Goal: Check status: Check status

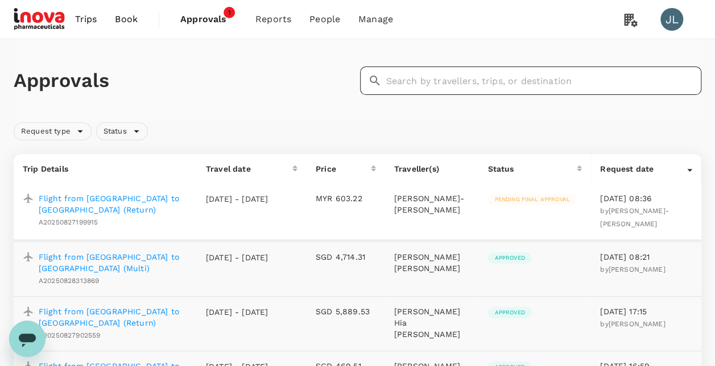
click at [414, 83] on input "text" at bounding box center [544, 81] width 316 height 28
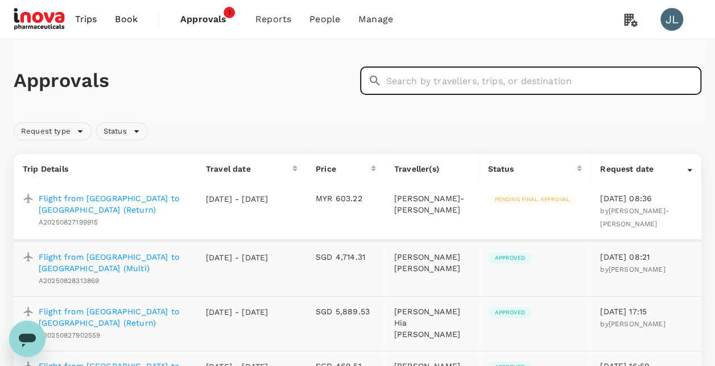
paste input "A20250814391022"
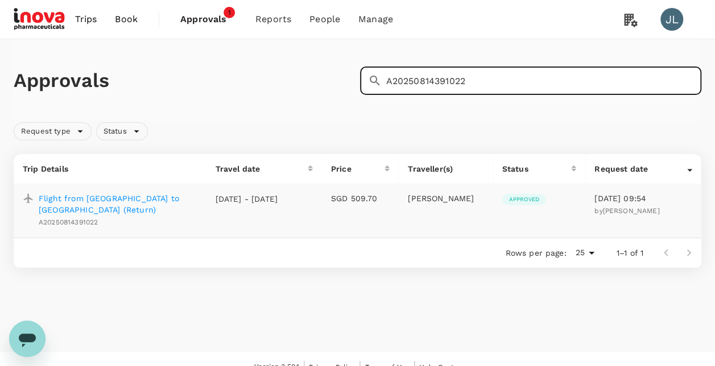
type input "A20250814391022"
click at [152, 196] on p "Flight from [GEOGRAPHIC_DATA] to [GEOGRAPHIC_DATA] (Return)" at bounding box center [118, 204] width 159 height 23
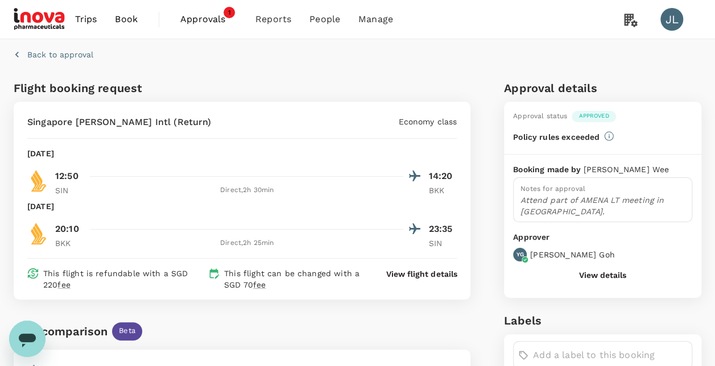
click at [420, 64] on div "Back to approval" at bounding box center [355, 52] width 692 height 35
click at [16, 55] on icon "button" at bounding box center [16, 55] width 3 height 6
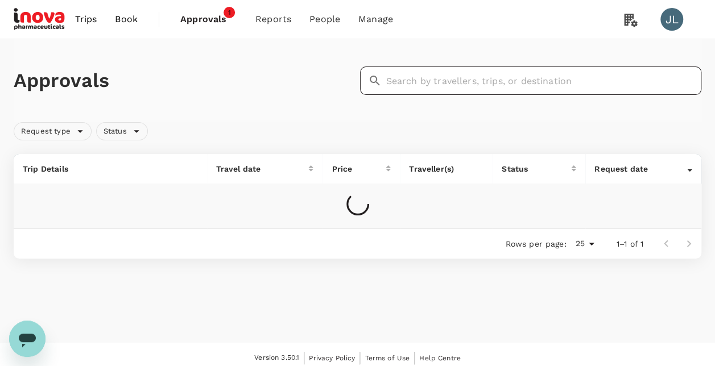
click at [460, 81] on input "text" at bounding box center [544, 81] width 316 height 28
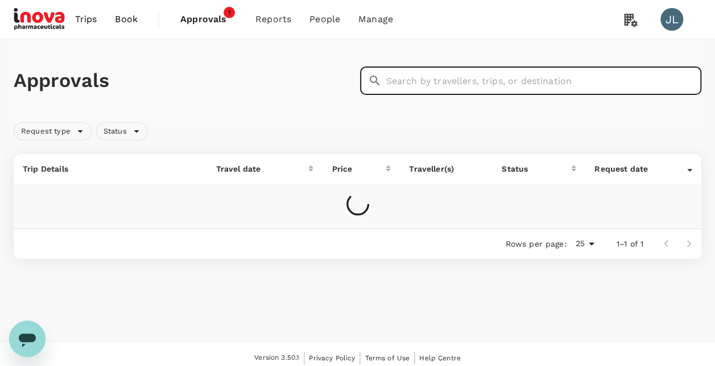
paste input "A20250821831469"
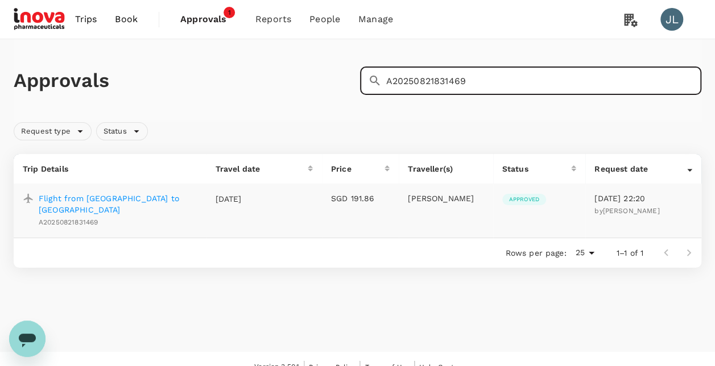
type input "A20250821831469"
click at [127, 198] on p "Flight from [GEOGRAPHIC_DATA] to [GEOGRAPHIC_DATA]" at bounding box center [118, 204] width 159 height 23
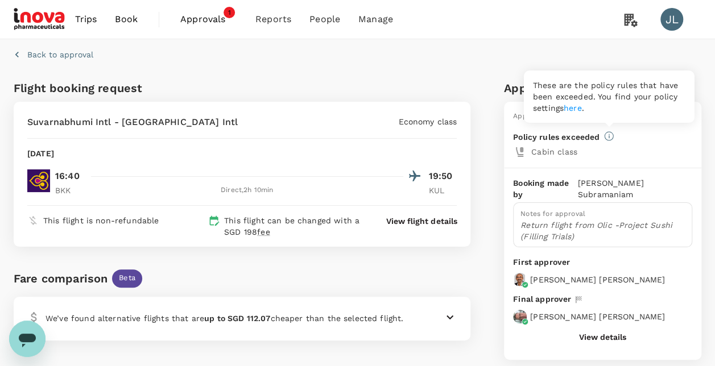
click at [608, 137] on icon at bounding box center [609, 136] width 10 height 10
click at [577, 109] on link "here" at bounding box center [573, 108] width 18 height 9
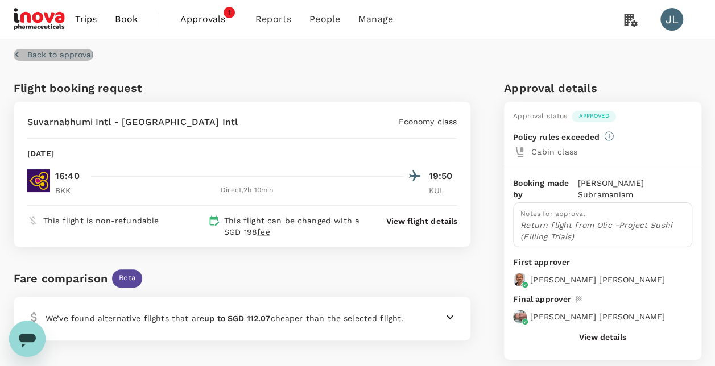
click at [14, 55] on icon "button" at bounding box center [16, 54] width 11 height 11
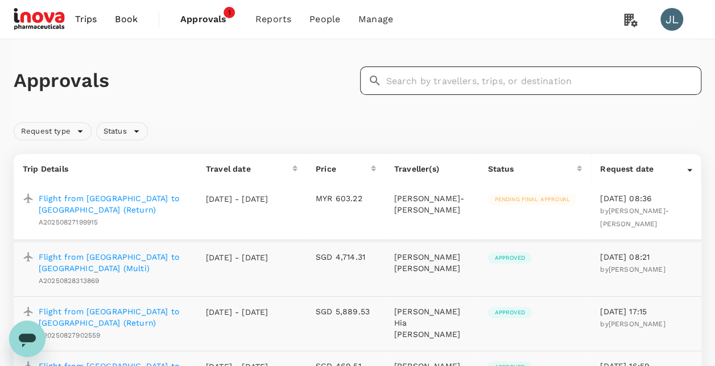
click at [432, 82] on input "text" at bounding box center [544, 81] width 316 height 28
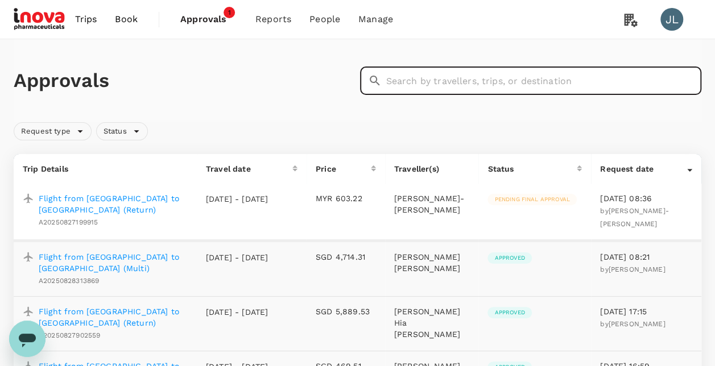
paste input "H2025082138060"
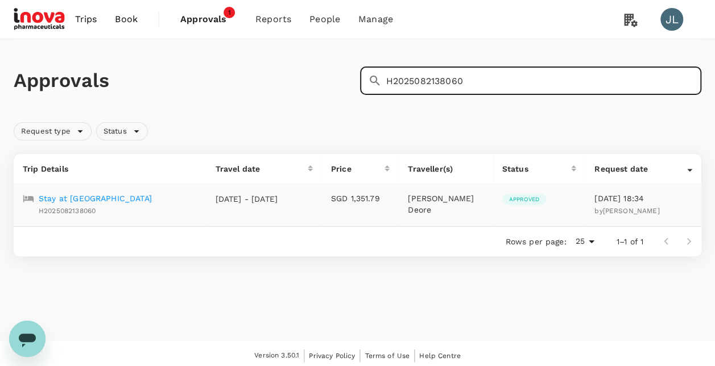
type input "H2025082138060"
click at [147, 197] on p "Stay at [GEOGRAPHIC_DATA]" at bounding box center [95, 198] width 113 height 11
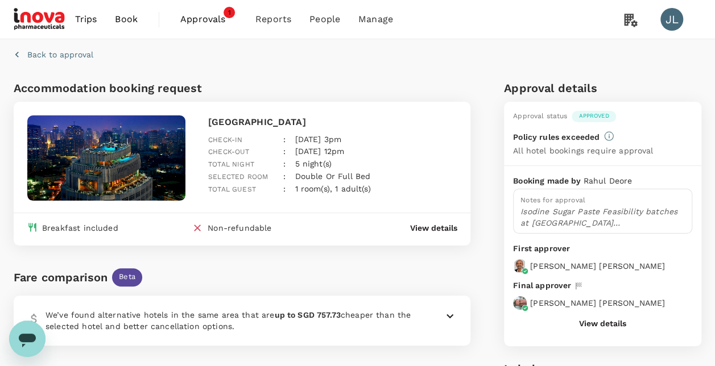
click at [43, 53] on p "Back to approval" at bounding box center [60, 54] width 66 height 11
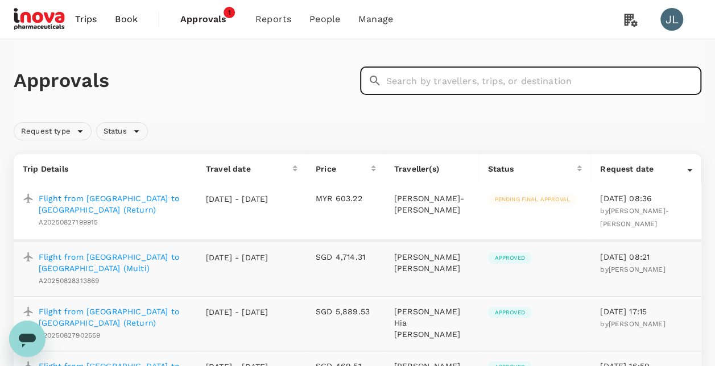
click at [435, 81] on input "text" at bounding box center [544, 81] width 316 height 28
paste input "A20250821105085"
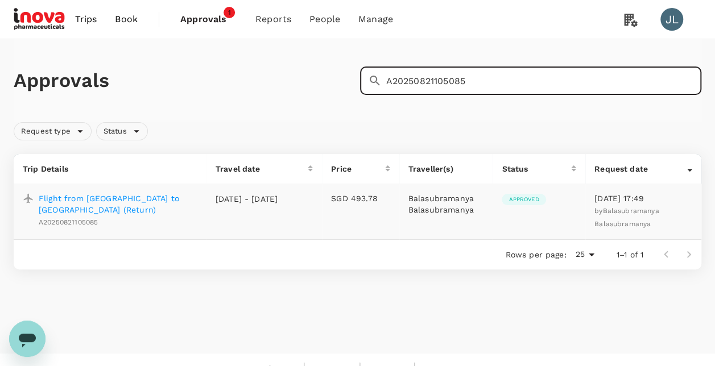
type input "A20250821105085"
click at [129, 197] on p "Flight from [GEOGRAPHIC_DATA] to [GEOGRAPHIC_DATA] (Return)" at bounding box center [118, 204] width 159 height 23
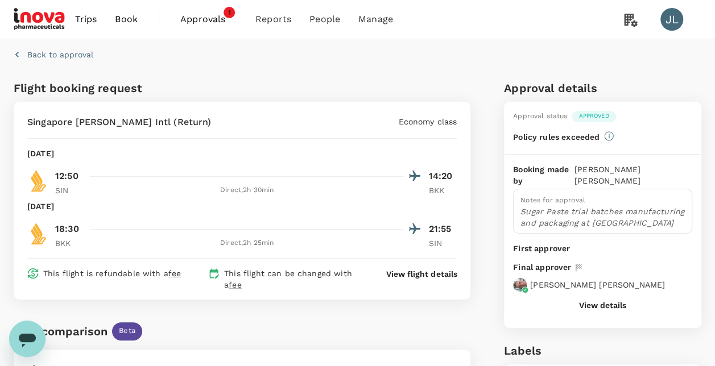
click at [75, 55] on p "Back to approval" at bounding box center [60, 54] width 66 height 11
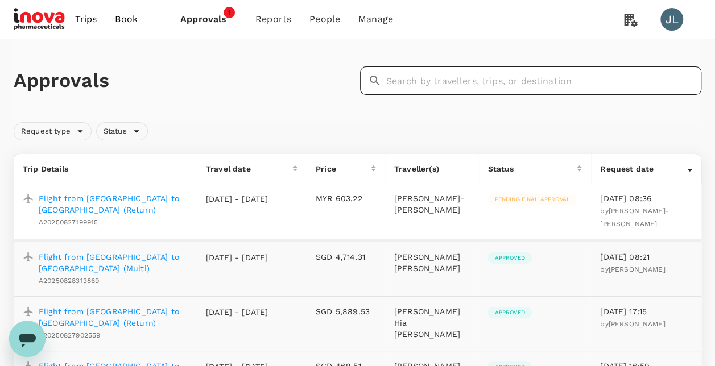
click at [471, 80] on input "text" at bounding box center [544, 81] width 316 height 28
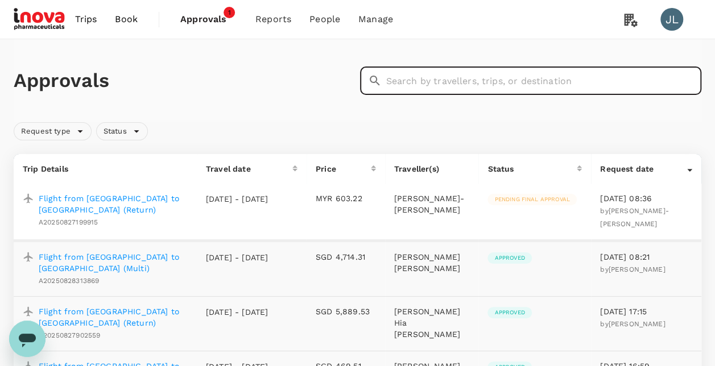
paste input "H2025082136257"
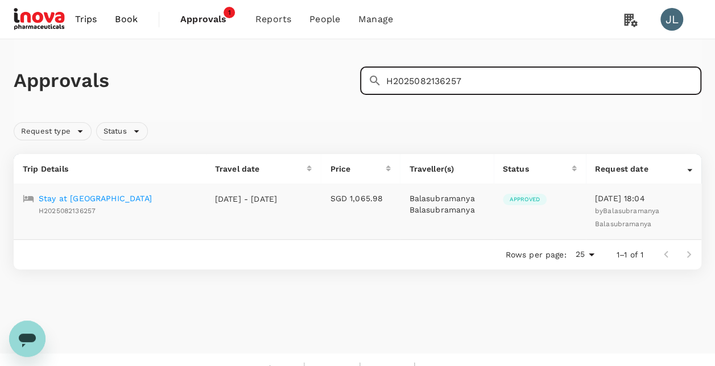
type input "H2025082136257"
click at [113, 195] on p "Stay at [GEOGRAPHIC_DATA]" at bounding box center [95, 198] width 113 height 11
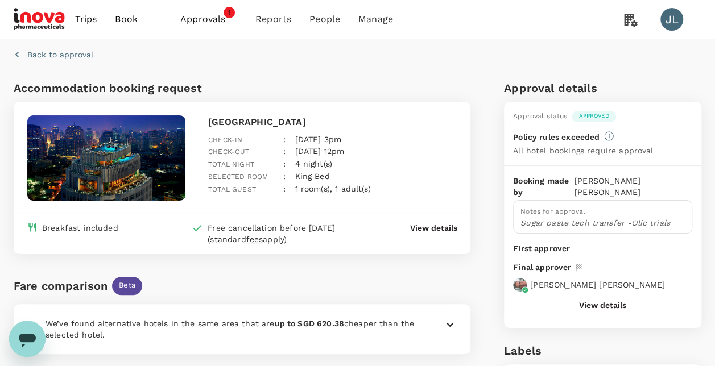
click at [73, 56] on p "Back to approval" at bounding box center [60, 54] width 66 height 11
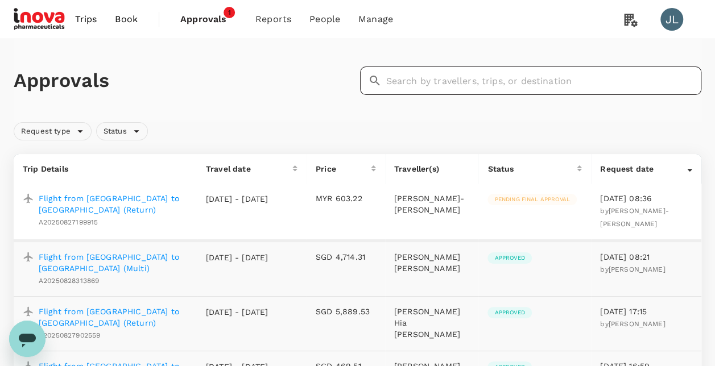
click at [414, 80] on input "text" at bounding box center [544, 81] width 316 height 28
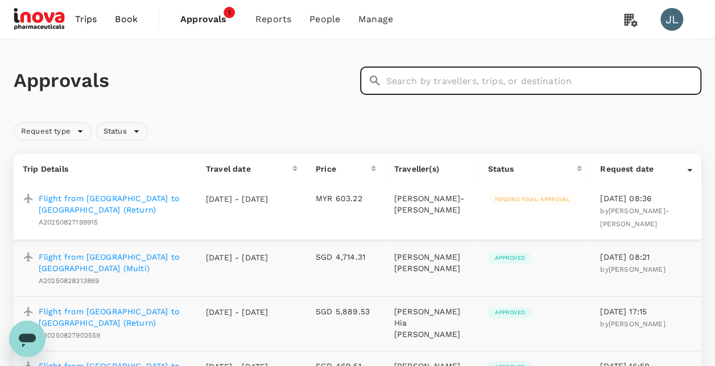
paste input "A20250821109240"
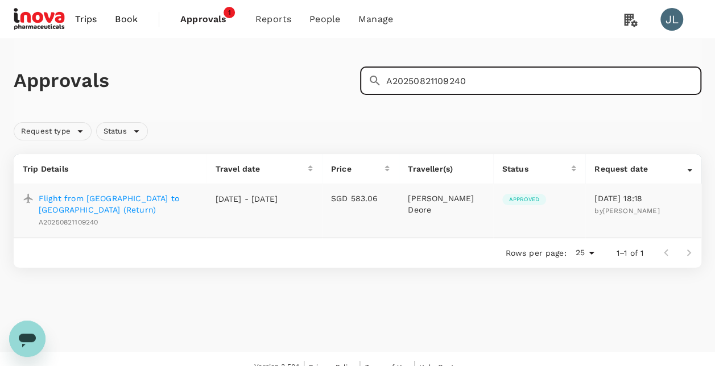
type input "A20250821109240"
click at [164, 199] on p "Flight from [GEOGRAPHIC_DATA] to [GEOGRAPHIC_DATA] (Return)" at bounding box center [118, 204] width 159 height 23
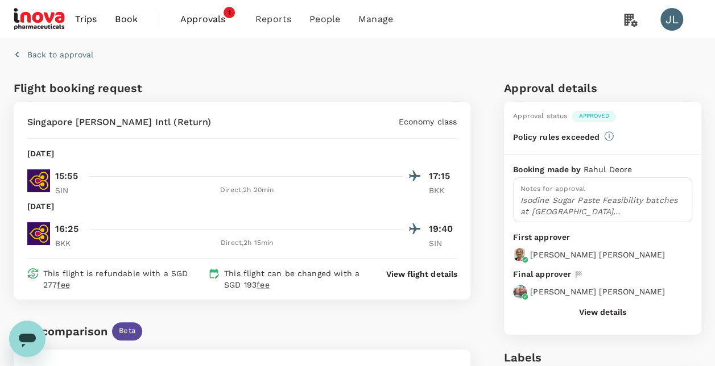
click at [246, 65] on div "Back to approval" at bounding box center [355, 52] width 692 height 35
click at [72, 55] on p "Back to approval" at bounding box center [60, 54] width 66 height 11
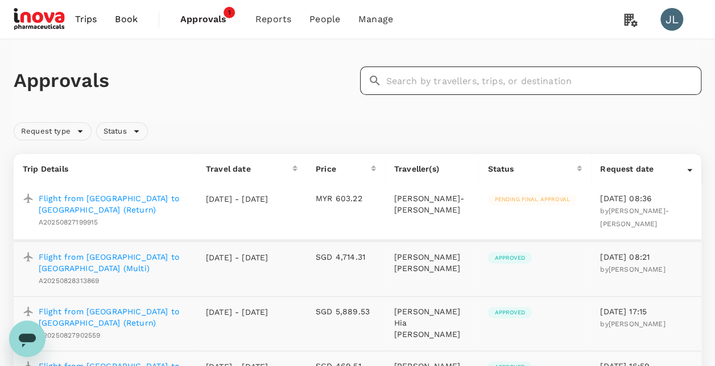
click at [466, 81] on input "text" at bounding box center [544, 81] width 316 height 28
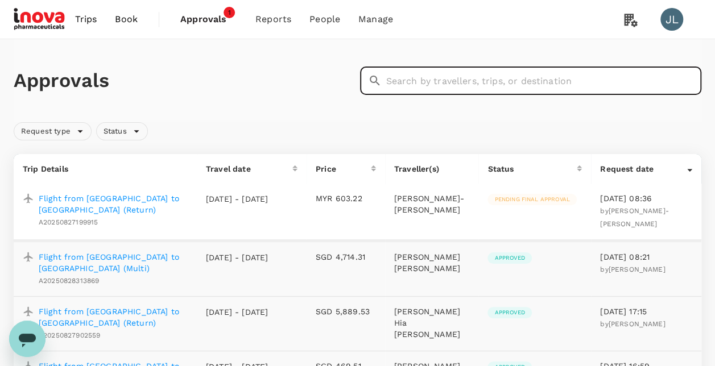
paste input "H2025082138060"
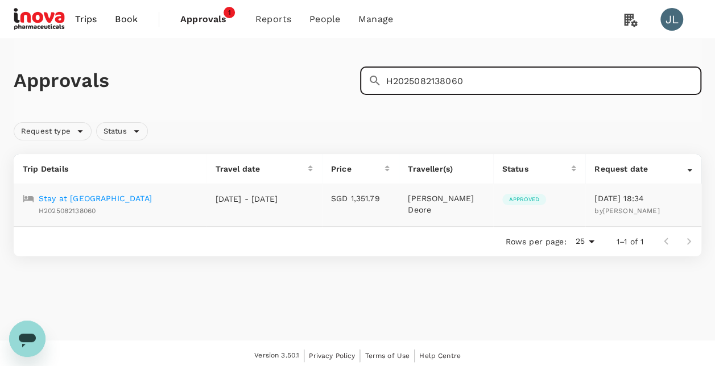
type input "H2025082138060"
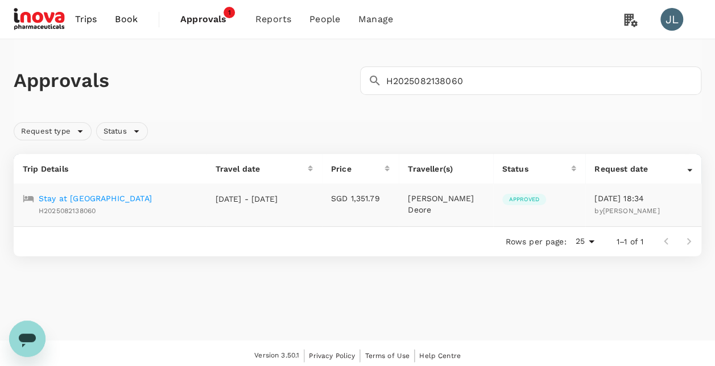
click at [83, 199] on p "Stay at [GEOGRAPHIC_DATA]" at bounding box center [95, 198] width 113 height 11
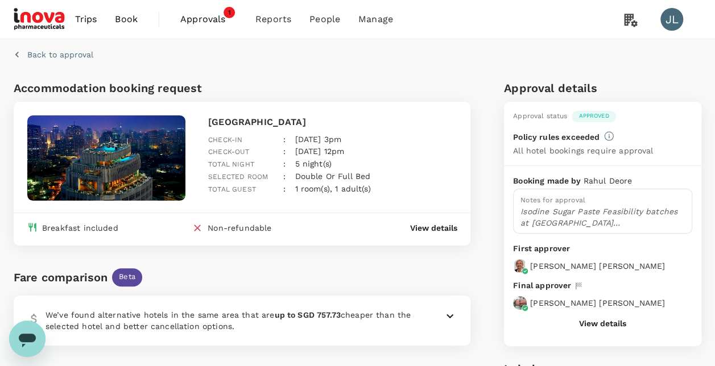
click at [40, 53] on p "Back to approval" at bounding box center [60, 54] width 66 height 11
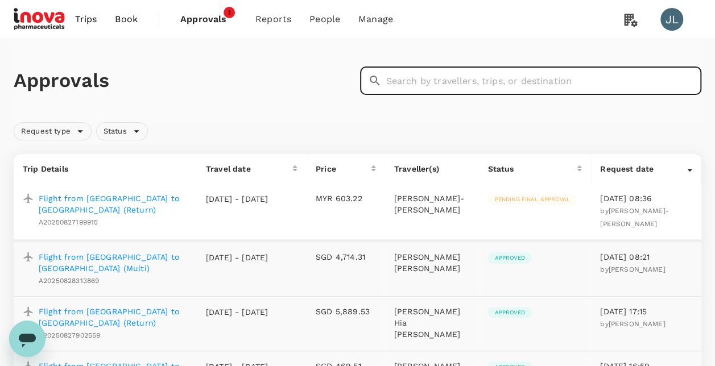
click at [434, 83] on input "text" at bounding box center [544, 81] width 316 height 28
paste input "H2025082138060"
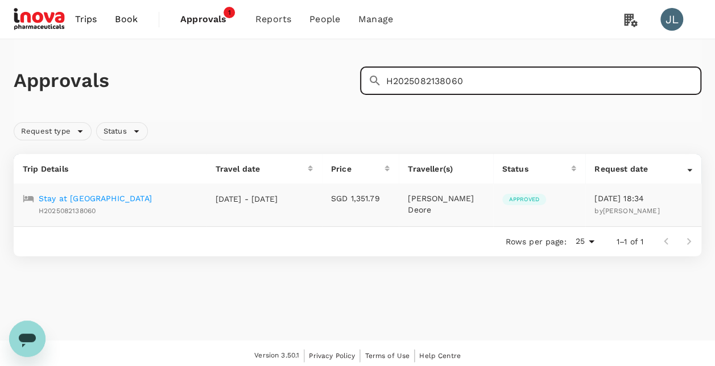
type input "H2025082138060"
click at [77, 195] on p "Stay at [GEOGRAPHIC_DATA]" at bounding box center [95, 198] width 113 height 11
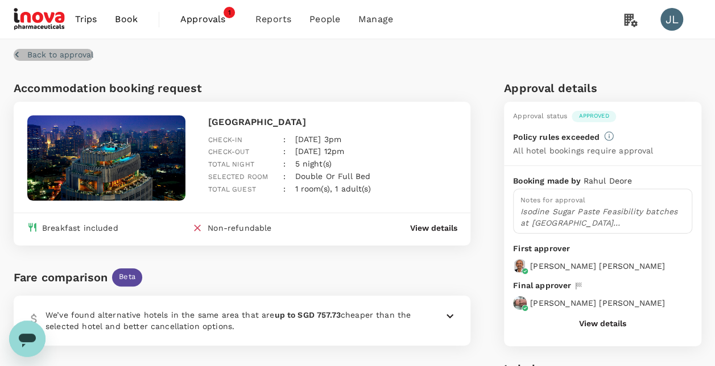
click at [55, 53] on p "Back to approval" at bounding box center [60, 54] width 66 height 11
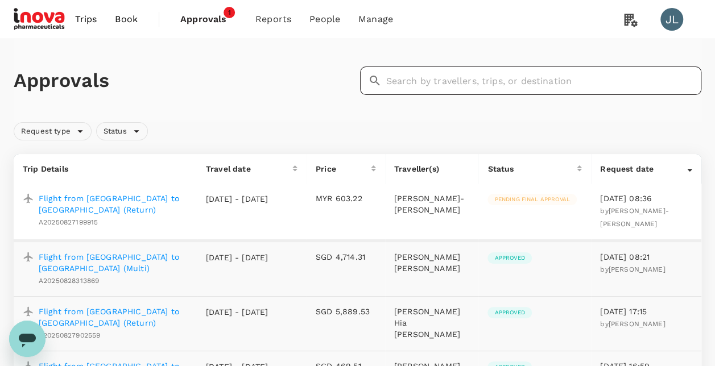
click at [427, 81] on input "text" at bounding box center [544, 81] width 316 height 28
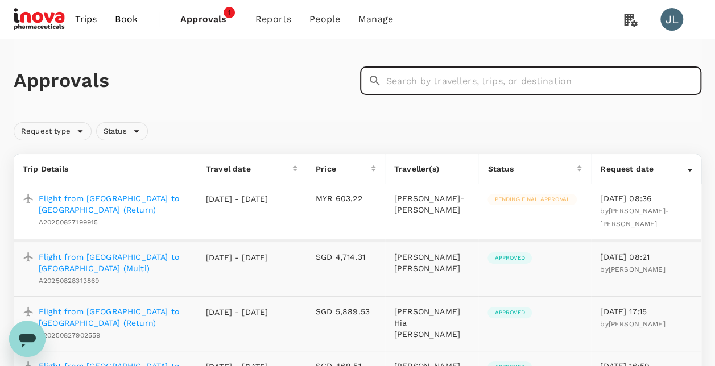
click at [428, 81] on input "text" at bounding box center [544, 81] width 316 height 28
paste input "A20250821519881"
type input "A20250821519881"
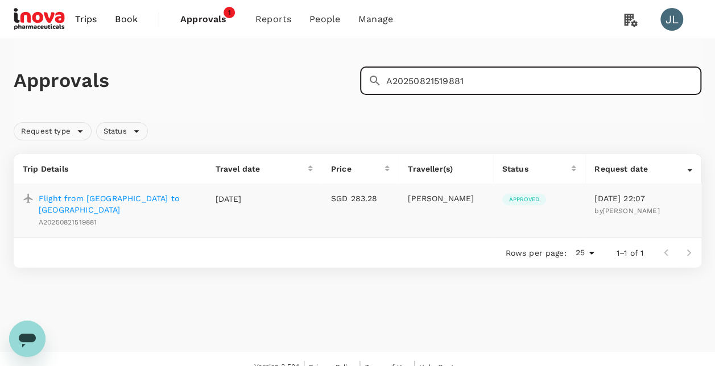
click at [140, 196] on p "Flight from [GEOGRAPHIC_DATA] to [GEOGRAPHIC_DATA]" at bounding box center [118, 204] width 159 height 23
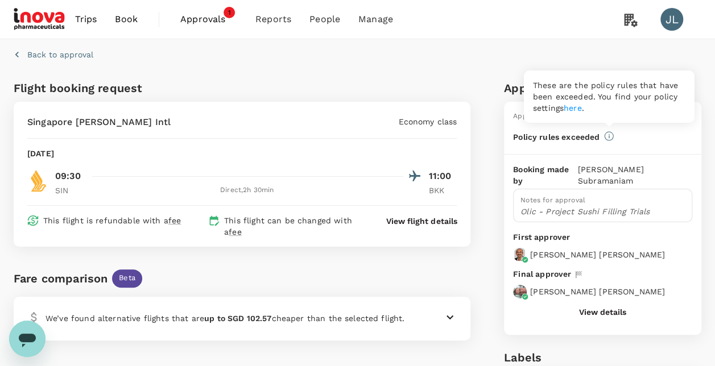
click at [609, 137] on icon at bounding box center [609, 136] width 1 height 5
click at [578, 110] on link "here" at bounding box center [573, 108] width 18 height 9
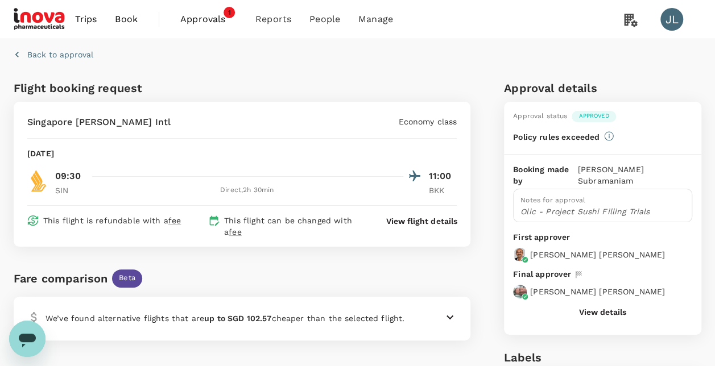
click at [28, 51] on p "Back to approval" at bounding box center [60, 54] width 66 height 11
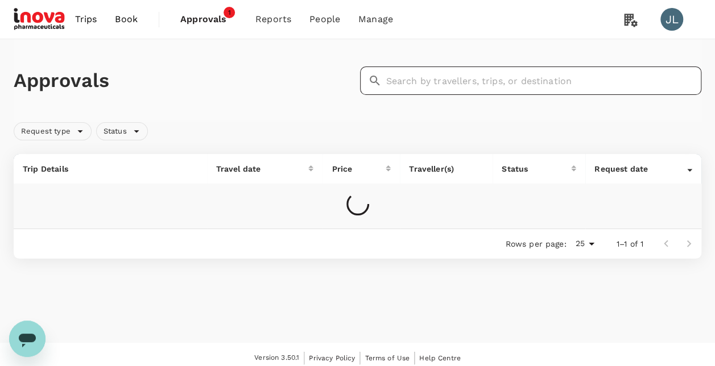
click at [402, 81] on input "text" at bounding box center [544, 81] width 316 height 28
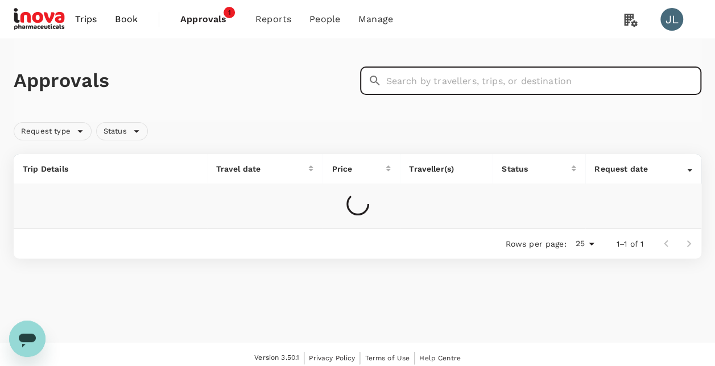
paste input "H2025082152241"
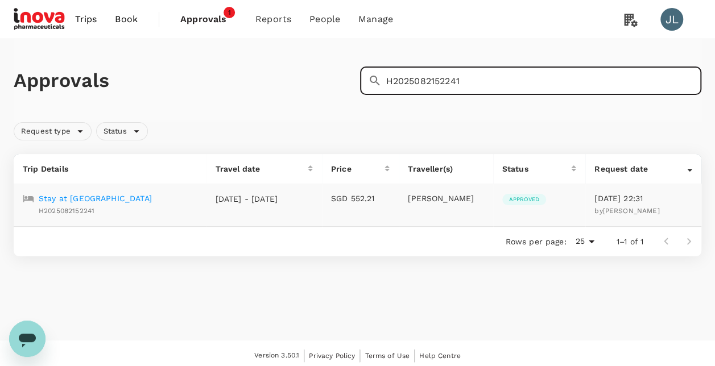
type input "H2025082152241"
click at [151, 199] on p "Stay at [GEOGRAPHIC_DATA]" at bounding box center [95, 198] width 113 height 11
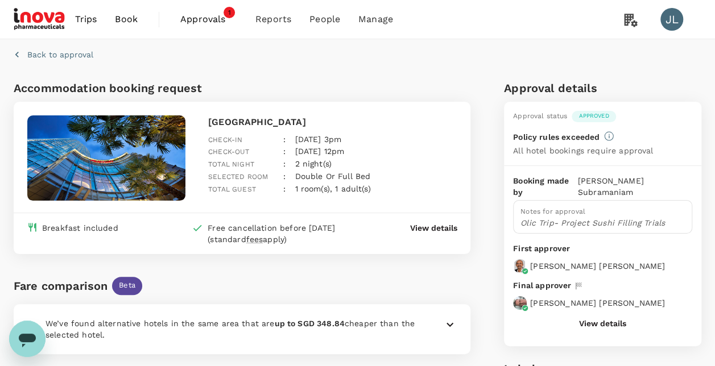
click at [47, 53] on p "Back to approval" at bounding box center [60, 54] width 66 height 11
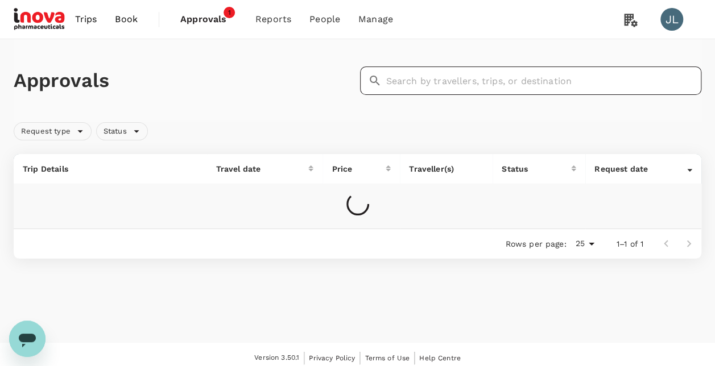
click at [454, 80] on input "text" at bounding box center [544, 81] width 316 height 28
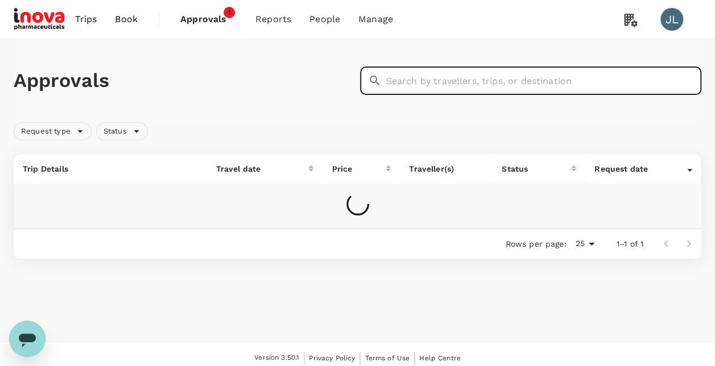
paste input "H2025082136257"
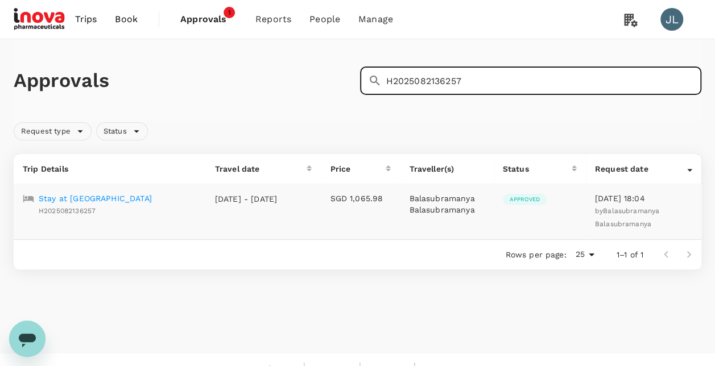
type input "H2025082136257"
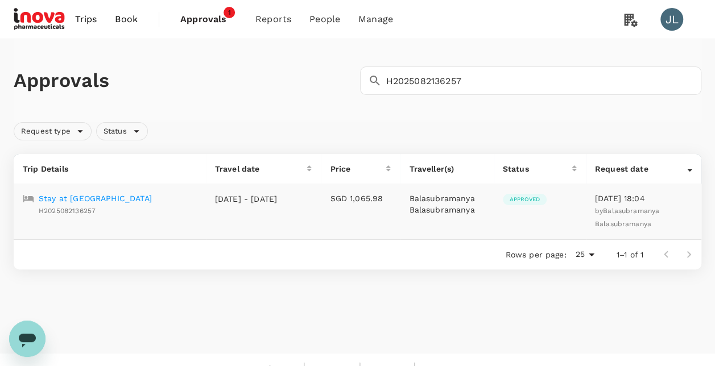
click at [117, 197] on p "Stay at [GEOGRAPHIC_DATA]" at bounding box center [95, 198] width 113 height 11
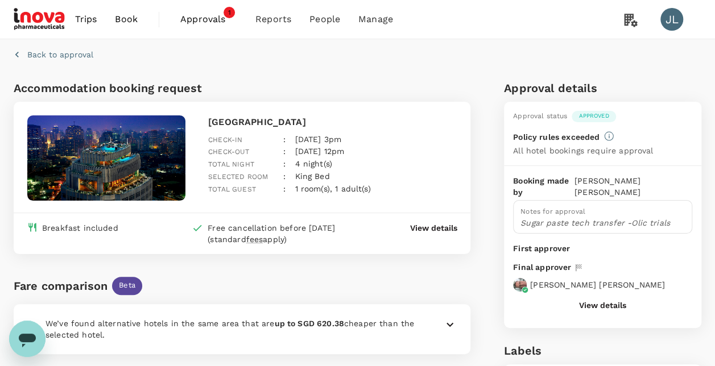
click at [51, 56] on p "Back to approval" at bounding box center [60, 54] width 66 height 11
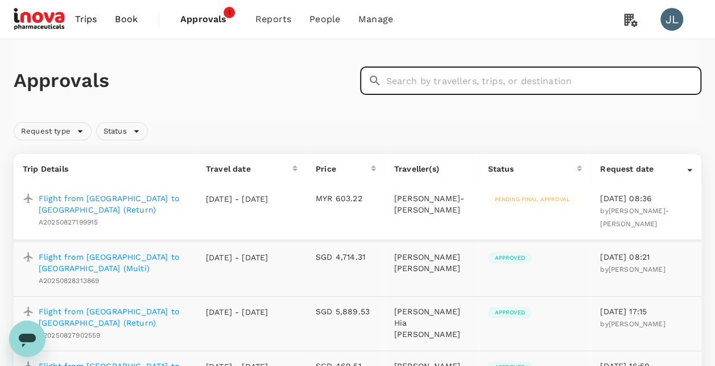
click at [478, 80] on input "text" at bounding box center [544, 81] width 316 height 28
paste input "H2025082138060"
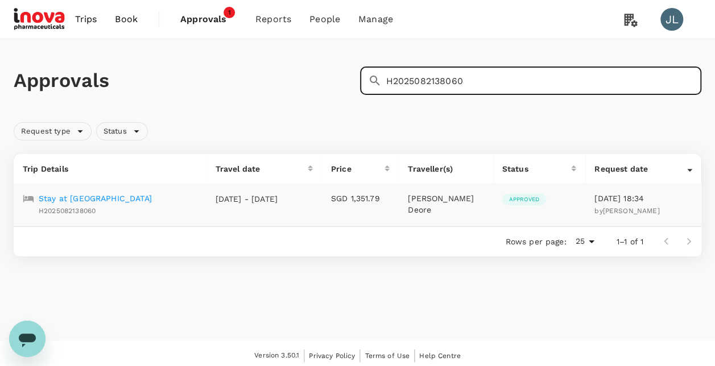
type input "H2025082138060"
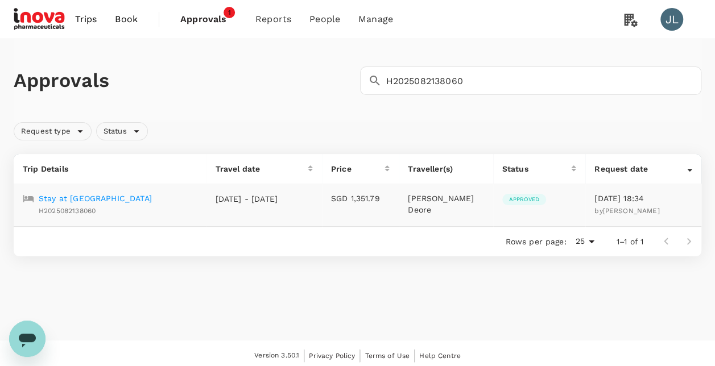
click at [104, 197] on p "Stay at [GEOGRAPHIC_DATA]" at bounding box center [95, 198] width 113 height 11
